Goal: Information Seeking & Learning: Learn about a topic

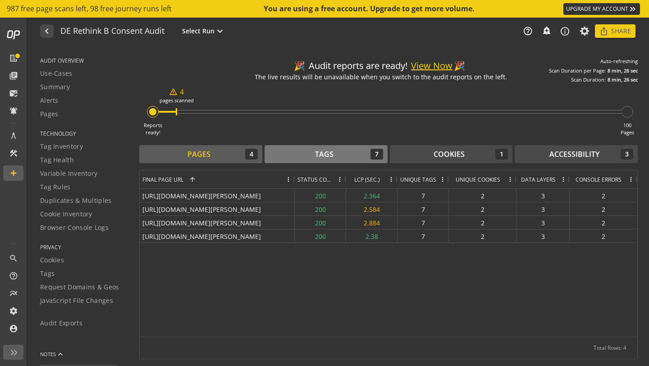
click at [331, 155] on div "Tags" at bounding box center [324, 154] width 18 height 10
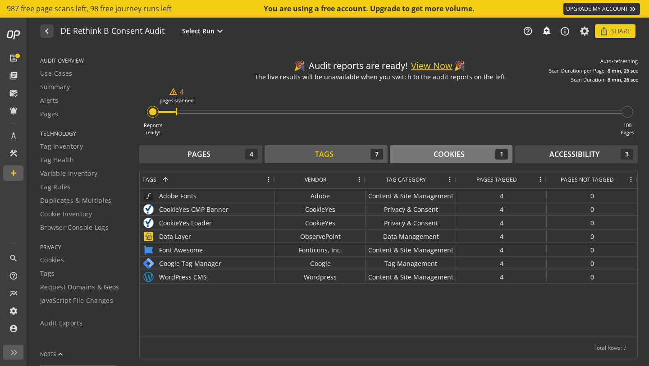
click at [470, 158] on div "Cookies 1" at bounding box center [452, 154] width 114 height 11
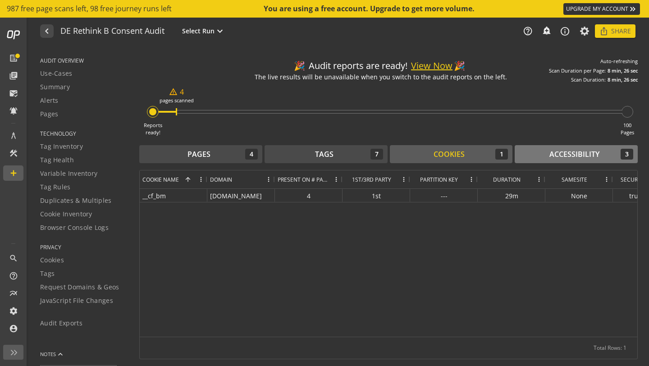
click at [535, 152] on div "Accessibility 3" at bounding box center [577, 154] width 114 height 11
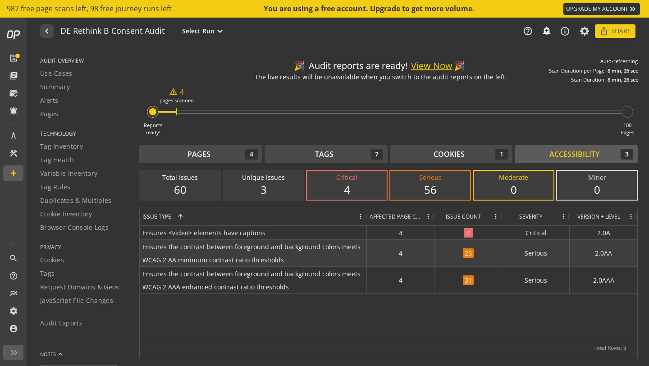
click at [470, 251] on span "25" at bounding box center [468, 253] width 11 height 9
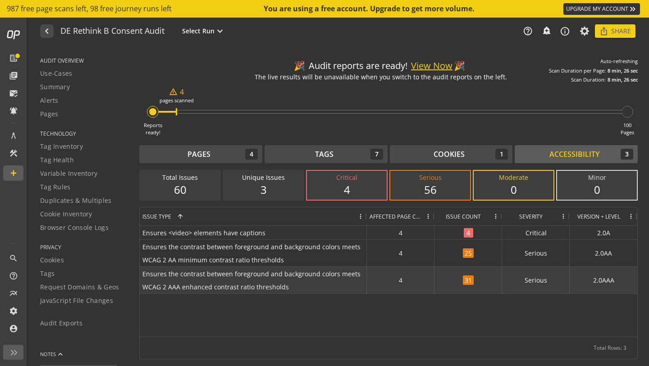
click at [478, 276] on div "31" at bounding box center [469, 280] width 68 height 27
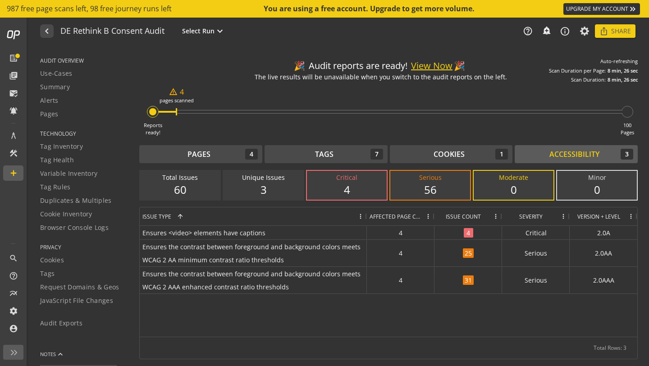
click at [312, 288] on span "Ensures the contrast between foreground and background colors meets WCAG 2 AAA …" at bounding box center [254, 280] width 222 height 26
click at [436, 189] on div "56" at bounding box center [431, 189] width 62 height 15
click at [362, 188] on div "4" at bounding box center [347, 189] width 62 height 15
click at [402, 187] on div "56" at bounding box center [431, 189] width 62 height 15
click at [565, 155] on div "Accessibility" at bounding box center [575, 154] width 50 height 10
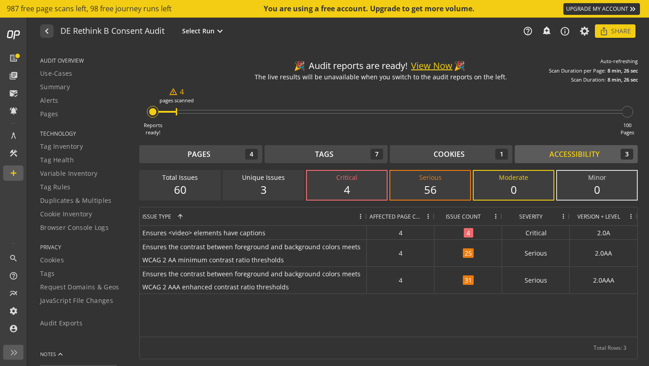
click at [589, 190] on div "0" at bounding box center [597, 189] width 62 height 15
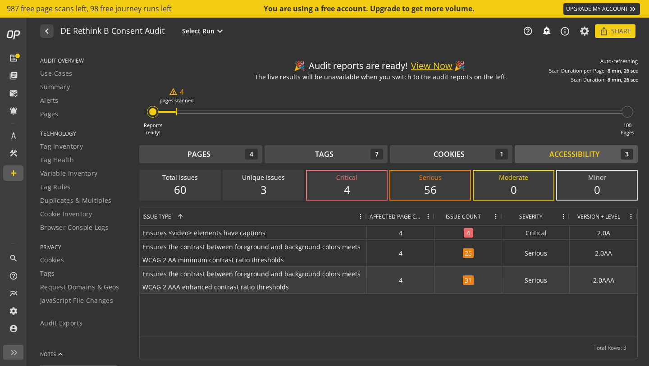
click at [326, 283] on span "Ensures the contrast between foreground and background colors meets WCAG 2 AAA …" at bounding box center [254, 280] width 222 height 26
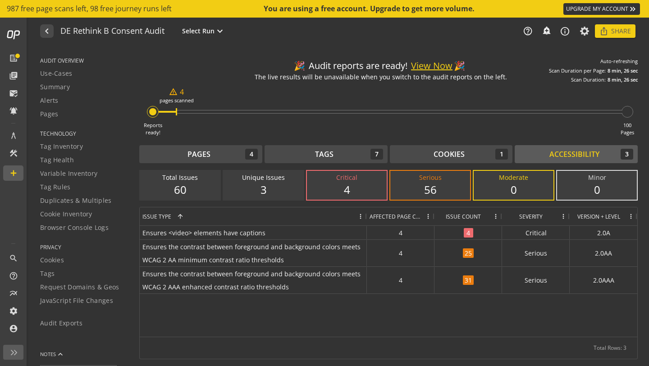
click at [174, 114] on div "Reports ready! warning_amber 4 pages scanned 100 Pages" at bounding box center [388, 109] width 499 height 53
click at [188, 158] on div "Pages" at bounding box center [199, 154] width 23 height 10
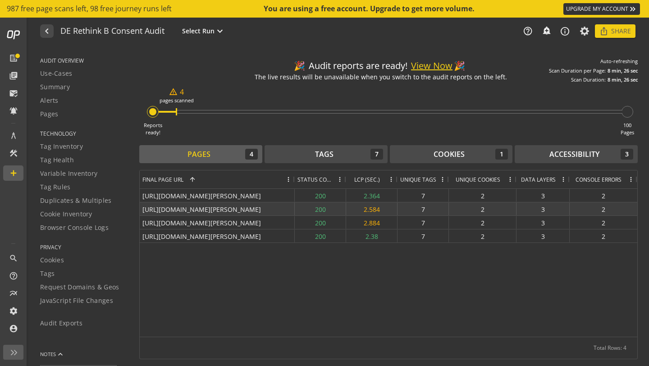
click at [202, 207] on div "[URL][DOMAIN_NAME][PERSON_NAME]" at bounding box center [217, 209] width 155 height 13
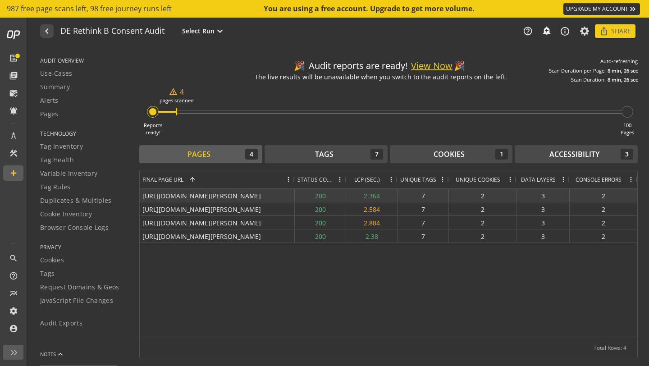
click at [204, 194] on div "[URL][DOMAIN_NAME][PERSON_NAME]" at bounding box center [217, 195] width 155 height 13
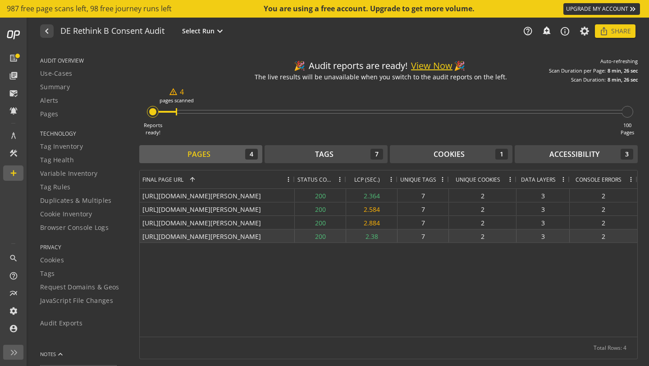
click at [213, 236] on div "[URL][DOMAIN_NAME][PERSON_NAME]" at bounding box center [217, 236] width 155 height 13
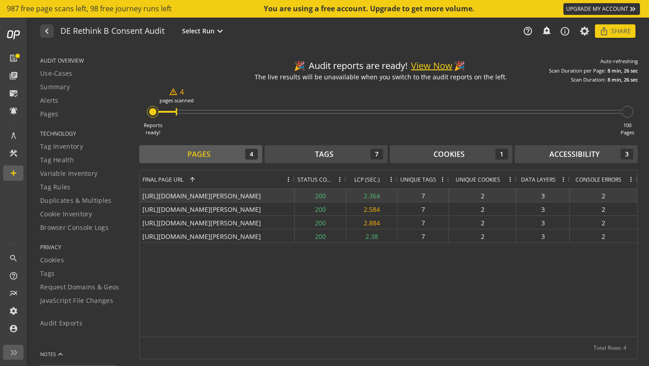
click at [240, 193] on div "[URL][DOMAIN_NAME][PERSON_NAME]" at bounding box center [217, 195] width 155 height 13
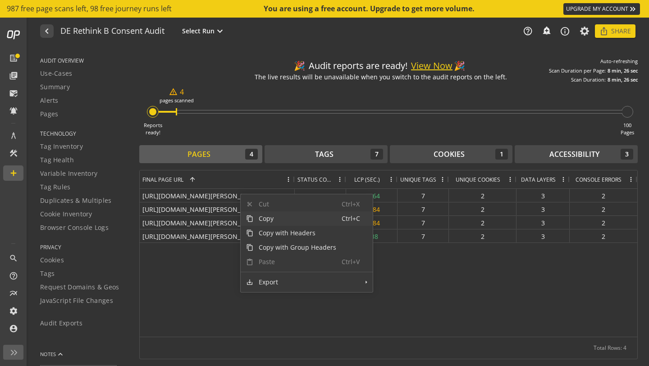
click at [264, 218] on span "Copy" at bounding box center [297, 219] width 88 height 14
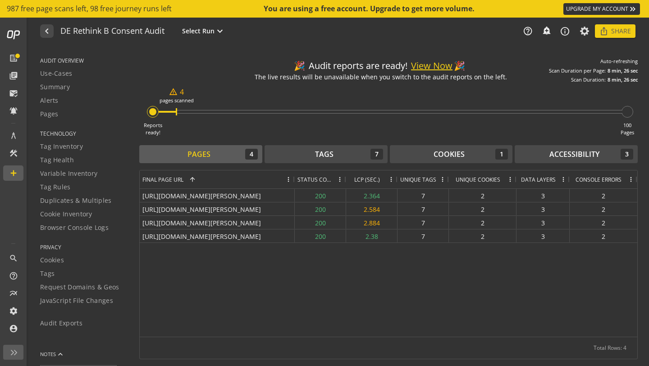
click at [289, 178] on span at bounding box center [288, 179] width 7 height 7
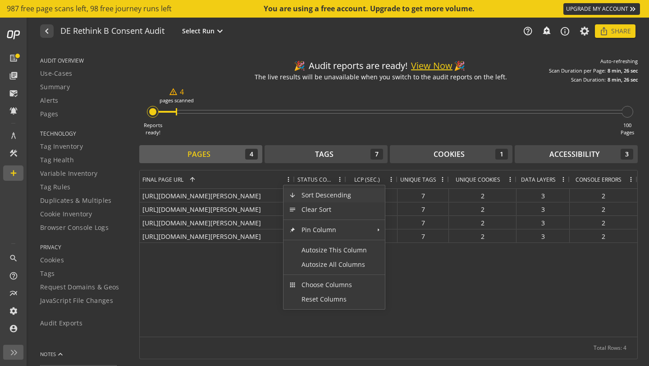
click at [273, 166] on div "Pages 4 Tags 7 Cookies 1 Accessibility 3" at bounding box center [388, 155] width 499 height 20
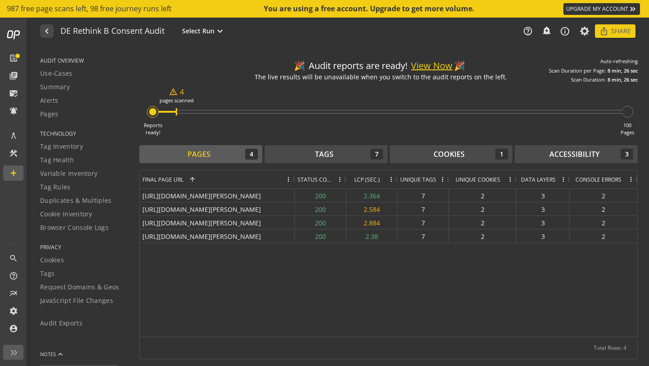
click at [295, 179] on div "Status Code" at bounding box center [320, 179] width 51 height 18
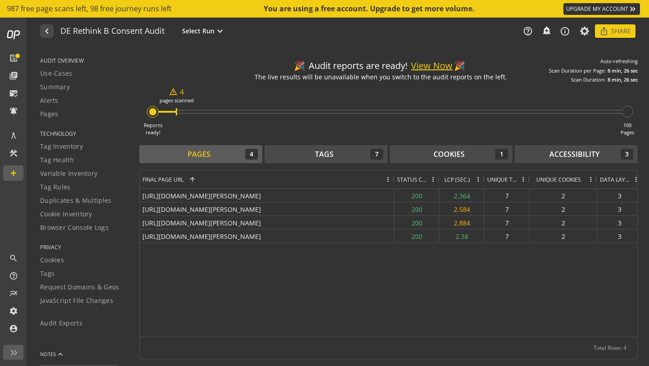
drag, startPoint x: 293, startPoint y: 180, endPoint x: 392, endPoint y: 184, distance: 99.8
click at [392, 184] on div at bounding box center [394, 179] width 4 height 18
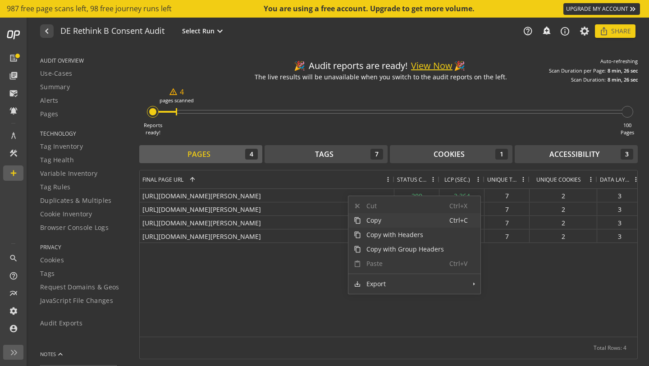
click at [362, 214] on span "Copy" at bounding box center [405, 220] width 88 height 14
click at [364, 221] on span "Copy" at bounding box center [400, 221] width 88 height 14
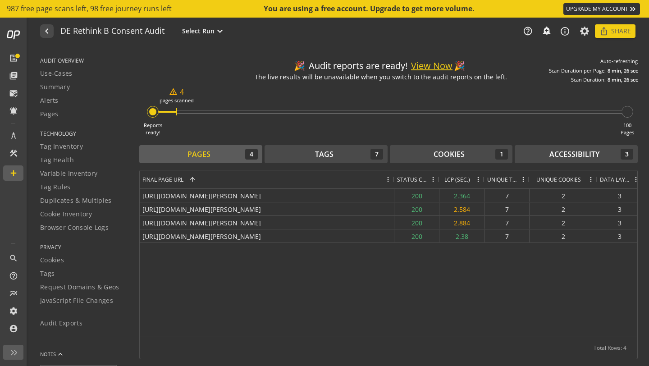
click at [442, 63] on button "View Now" at bounding box center [431, 66] width 41 height 13
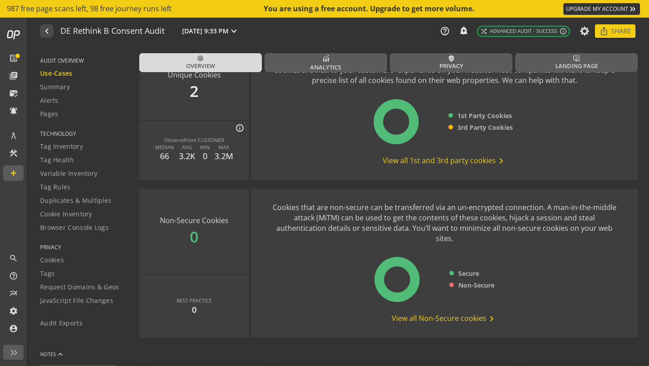
scroll to position [1200, 0]
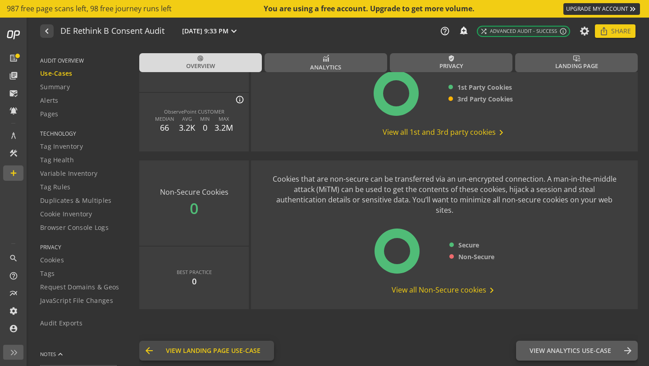
click at [249, 358] on button "arrow_back View Landing Page Use-Case Landing Page" at bounding box center [206, 351] width 135 height 20
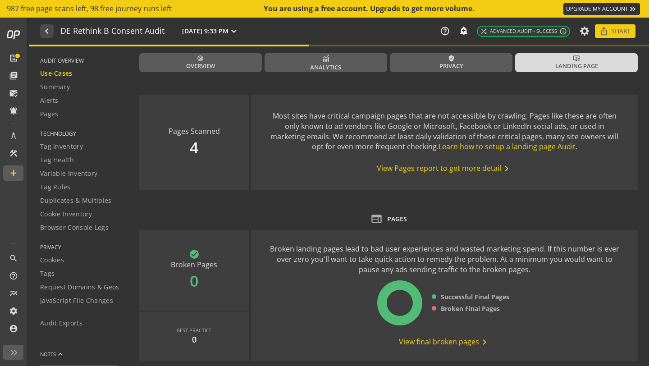
click at [381, 220] on div "web Pages" at bounding box center [388, 219] width 499 height 12
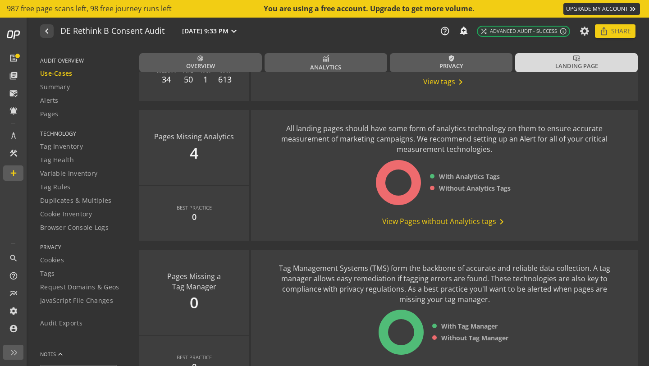
scroll to position [1026, 0]
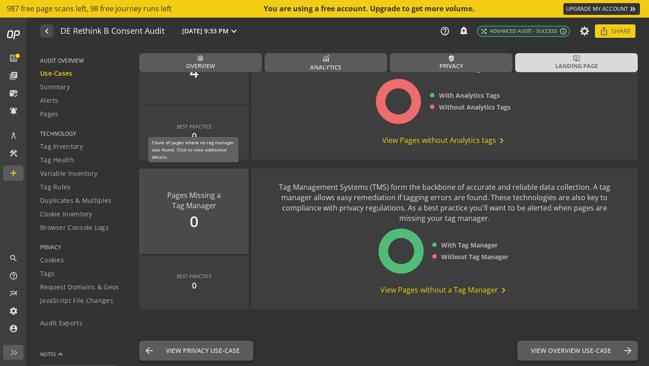
click at [225, 216] on div "Pages Missing a Tag Manager 0" at bounding box center [194, 212] width 110 height 86
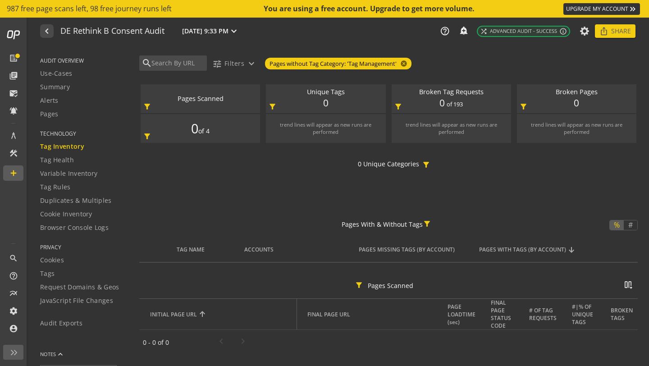
click at [79, 148] on span "Tag Inventory" at bounding box center [62, 146] width 44 height 9
click at [74, 161] on div "Tag Health" at bounding box center [84, 160] width 88 height 9
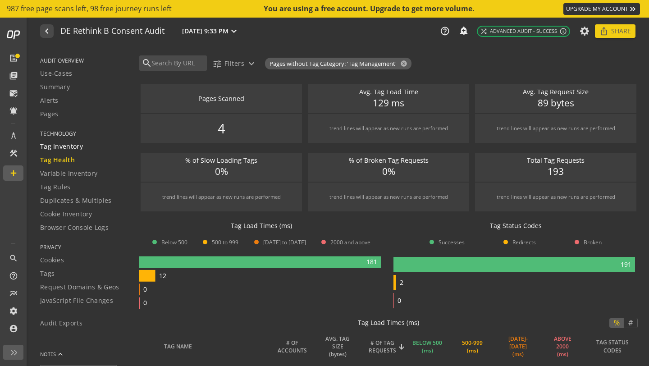
click at [75, 143] on span "Tag Inventory" at bounding box center [61, 146] width 43 height 9
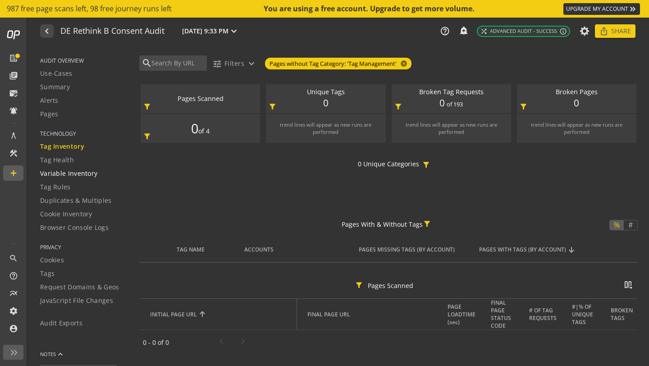
click at [75, 173] on span "Variable Inventory" at bounding box center [68, 173] width 57 height 9
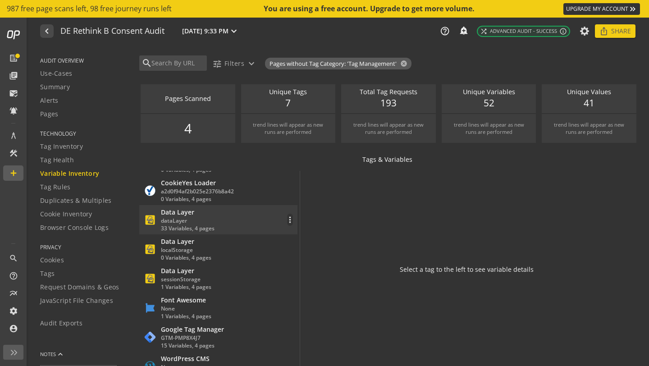
scroll to position [17, 0]
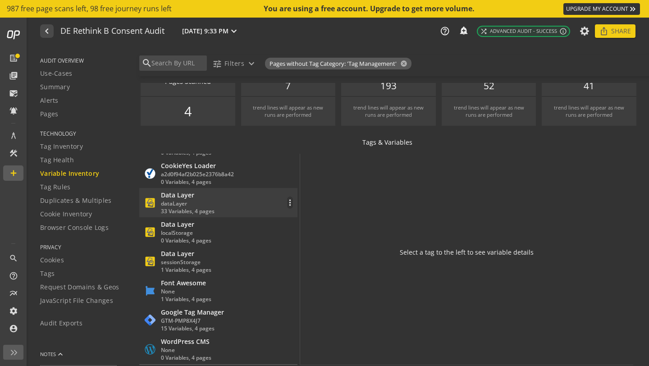
click at [253, 198] on div "Data Layer dataLayer 33 Variables, 4 pages more_vert" at bounding box center [218, 203] width 149 height 24
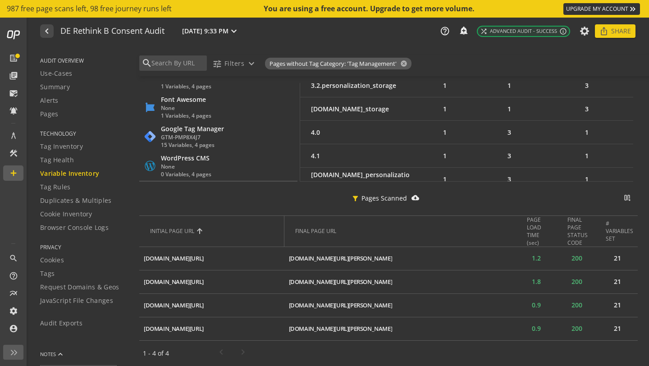
scroll to position [0, 0]
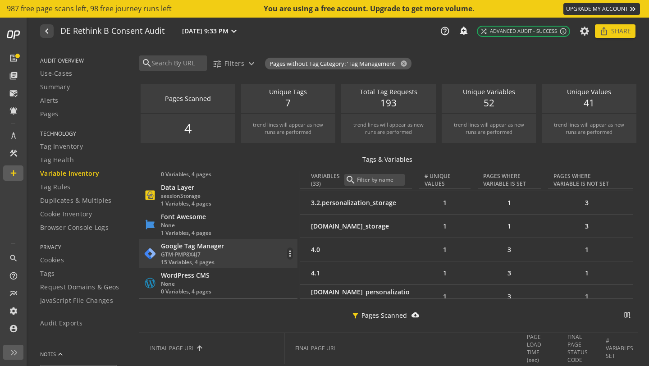
click at [222, 257] on div "GTM-PMP8X4J7" at bounding box center [192, 255] width 63 height 8
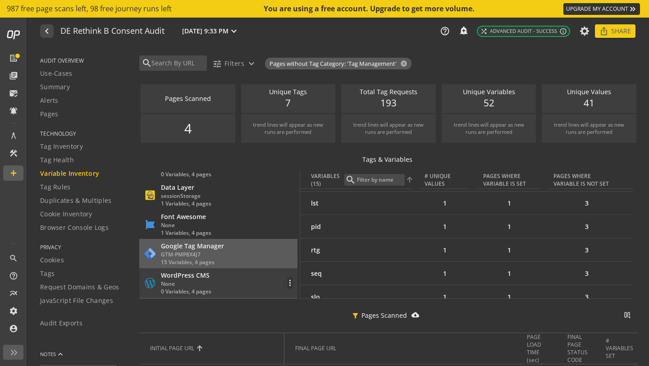
click at [227, 281] on div "WordPress CMS None 0 Variables, 4 pages more_vert" at bounding box center [218, 283] width 149 height 24
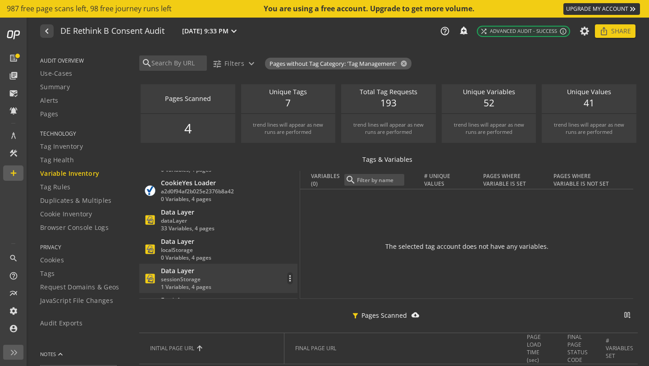
click at [238, 272] on tbody "Adobe Fonts None 2 Variables, 4 pages more_vert CookieYes CMP Banner a2d0f94af2…" at bounding box center [218, 190] width 158 height 381
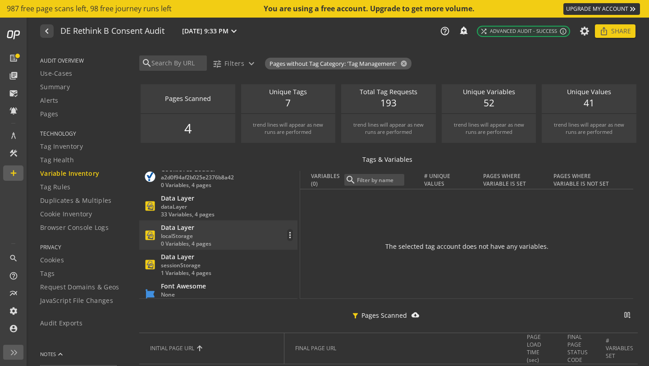
click at [236, 242] on div "Data Layer localStorage 0 Variables, 4 pages more_vert" at bounding box center [218, 235] width 149 height 24
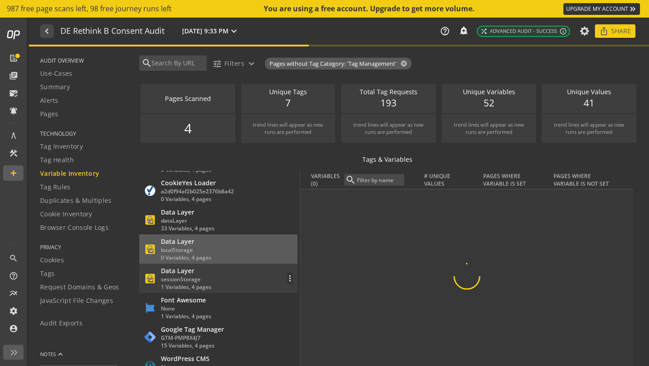
click at [233, 278] on div "Data Layer sessionStorage 1 Variables, 4 pages more_vert" at bounding box center [218, 279] width 149 height 24
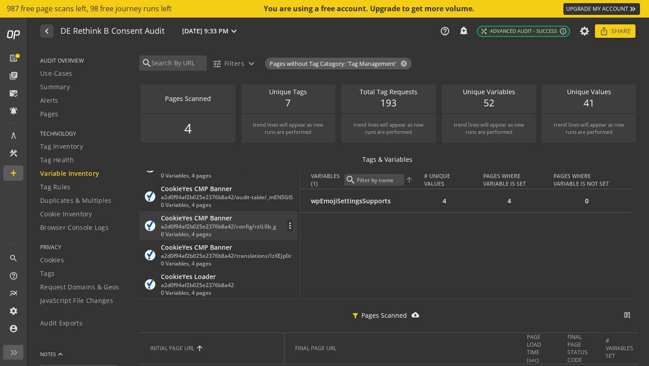
scroll to position [170, 0]
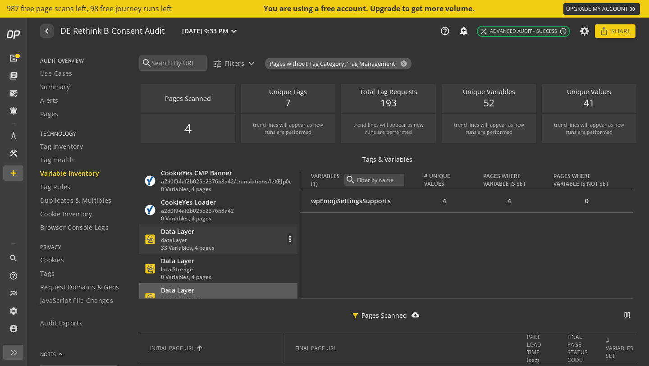
click at [231, 236] on div "Data Layer dataLayer 33 Variables, 4 pages more_vert" at bounding box center [218, 239] width 149 height 24
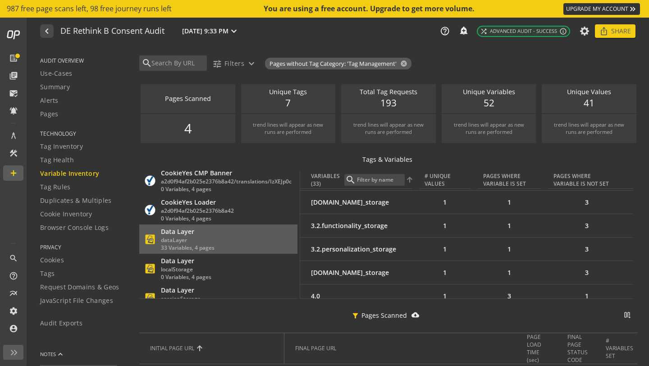
scroll to position [665, 0]
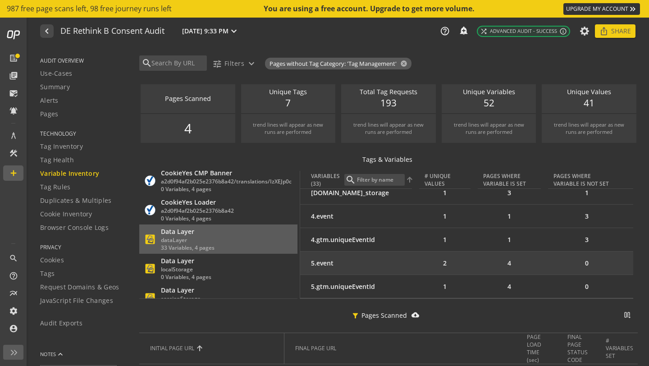
click at [336, 264] on div "5.event" at bounding box center [361, 263] width 101 height 9
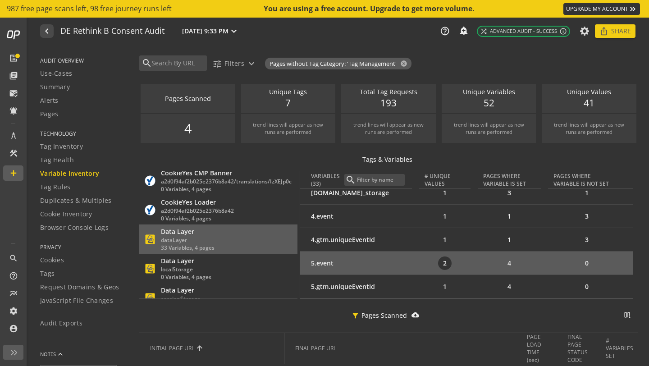
click at [442, 264] on div "2" at bounding box center [445, 264] width 14 height 14
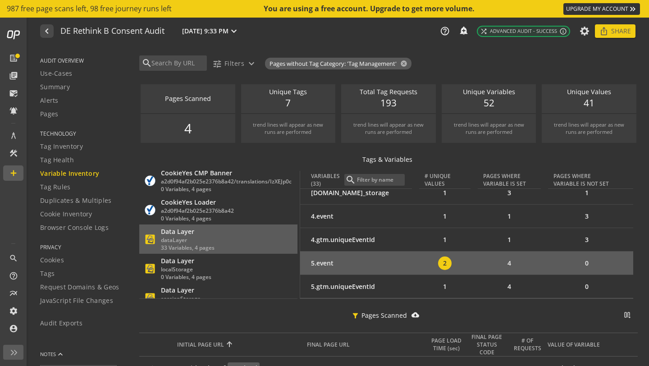
scroll to position [64, 0]
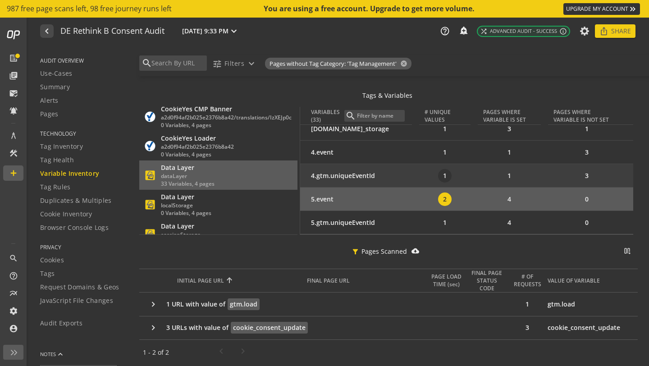
click at [438, 178] on div "1" at bounding box center [445, 176] width 14 height 14
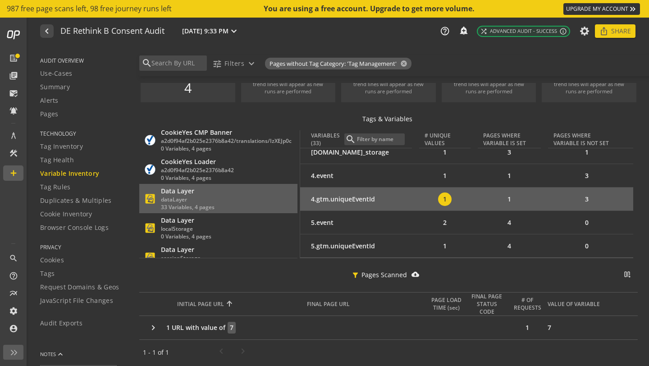
scroll to position [40, 0]
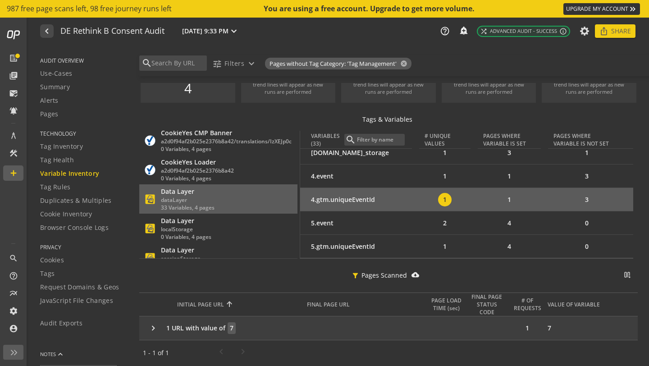
click at [232, 328] on span "7" at bounding box center [232, 328] width 8 height 12
click at [150, 331] on mat-icon "keyboard_arrow_right" at bounding box center [154, 328] width 13 height 10
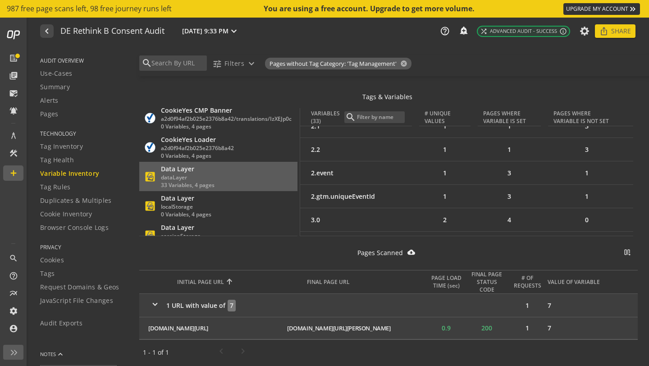
scroll to position [0, 0]
